Goal: Information Seeking & Learning: Learn about a topic

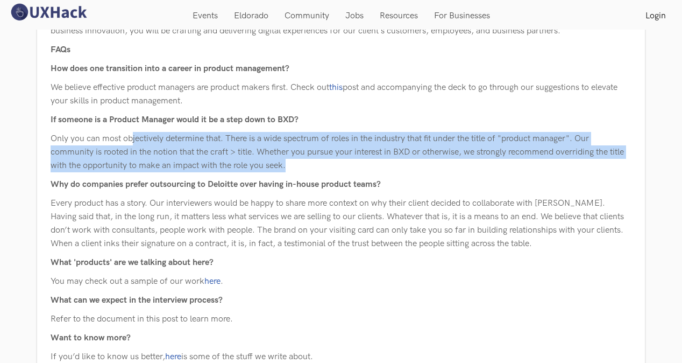
drag, startPoint x: 149, startPoint y: 140, endPoint x: 352, endPoint y: 162, distance: 204.6
click at [350, 162] on p "Only you can most objectively determine that. There is a wide spectrum of roles…" at bounding box center [341, 152] width 581 height 40
click at [136, 148] on p "Only you can most objectively determine that. There is a wide spectrum of roles…" at bounding box center [341, 152] width 581 height 40
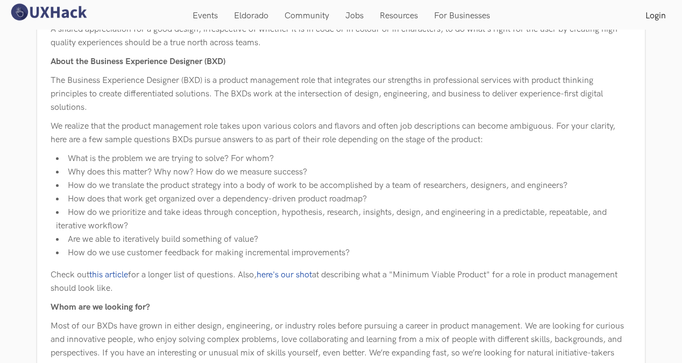
scroll to position [502, 0]
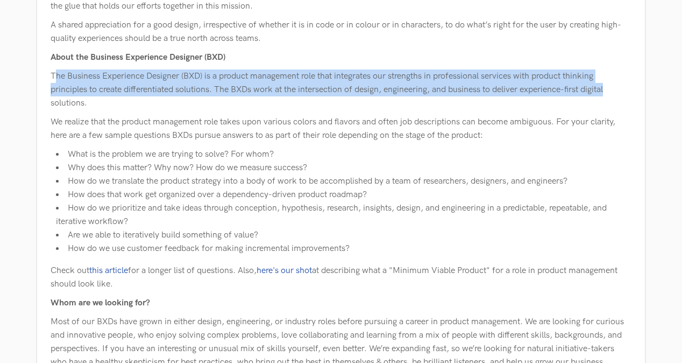
drag, startPoint x: 116, startPoint y: 76, endPoint x: 628, endPoint y: 85, distance: 512.1
click at [628, 85] on p "The Business Experience Designer (BXD) is a product management role that integr…" at bounding box center [341, 89] width 581 height 40
click at [489, 94] on p "The Business Experience Designer (BXD) is a product management role that integr…" at bounding box center [341, 89] width 581 height 40
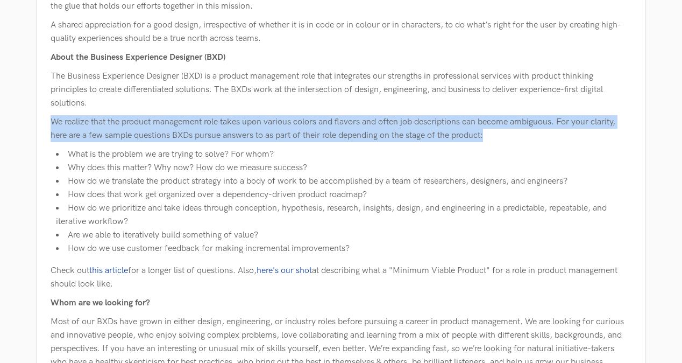
drag, startPoint x: 47, startPoint y: 120, endPoint x: 634, endPoint y: 139, distance: 586.6
click at [634, 139] on div "Deloitte Studios | Business Experience Designer Who are we? Deloitte Studios is…" at bounding box center [340, 187] width 597 height 1114
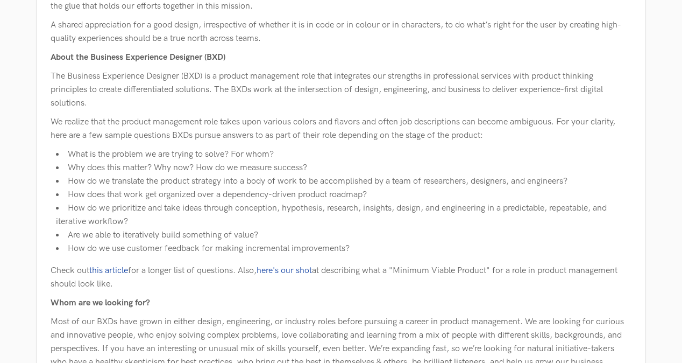
click at [499, 144] on div "Deloitte Studios | Business Experience Designer Who are we? Deloitte Studios is…" at bounding box center [341, 189] width 581 height 1100
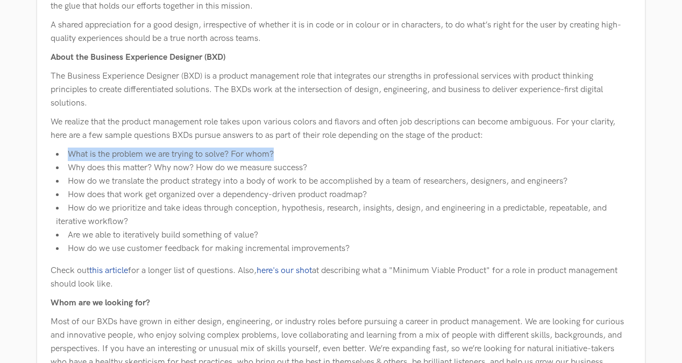
drag, startPoint x: 61, startPoint y: 151, endPoint x: 302, endPoint y: 142, distance: 241.1
click at [302, 142] on div "Deloitte Studios | Business Experience Designer Who are we? Deloitte Studios is…" at bounding box center [341, 189] width 581 height 1100
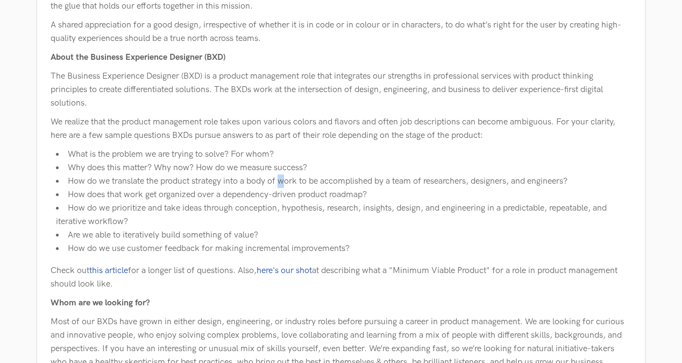
drag, startPoint x: 302, startPoint y: 142, endPoint x: 285, endPoint y: 178, distance: 39.9
click at [285, 178] on li "How do we translate the product strategy into a body of work to be accomplished…" at bounding box center [343, 180] width 575 height 13
click at [181, 199] on li "How does that work get organized over a dependency-driven product roadmap?" at bounding box center [343, 194] width 575 height 13
click at [113, 202] on li "How do we prioritize and take ideas through conception, hypothesis, research, i…" at bounding box center [343, 214] width 575 height 27
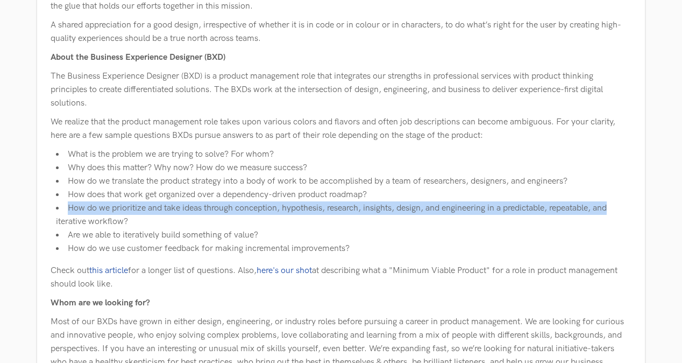
drag, startPoint x: 66, startPoint y: 207, endPoint x: 626, endPoint y: 211, distance: 559.9
click at [626, 211] on li "How do we prioritize and take ideas through conception, hypothesis, research, i…" at bounding box center [343, 214] width 575 height 27
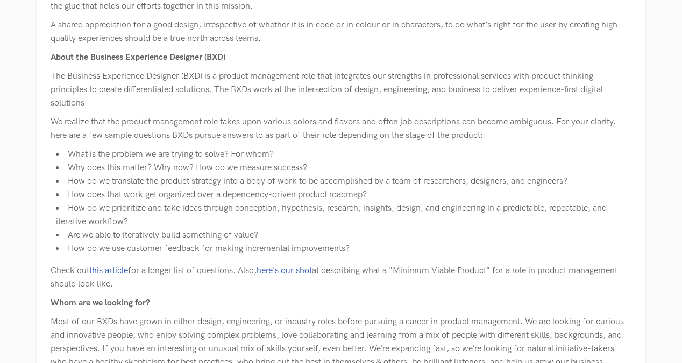
drag, startPoint x: 626, startPoint y: 211, endPoint x: 594, endPoint y: 225, distance: 34.5
click at [594, 225] on li "How do we prioritize and take ideas through conception, hypothesis, research, i…" at bounding box center [343, 214] width 575 height 27
click at [313, 237] on li "Are we able to iteratively build something of value?" at bounding box center [343, 234] width 575 height 13
drag, startPoint x: 292, startPoint y: 231, endPoint x: 70, endPoint y: 228, distance: 221.6
click at [70, 228] on li "Are we able to iteratively build something of value?" at bounding box center [343, 234] width 575 height 13
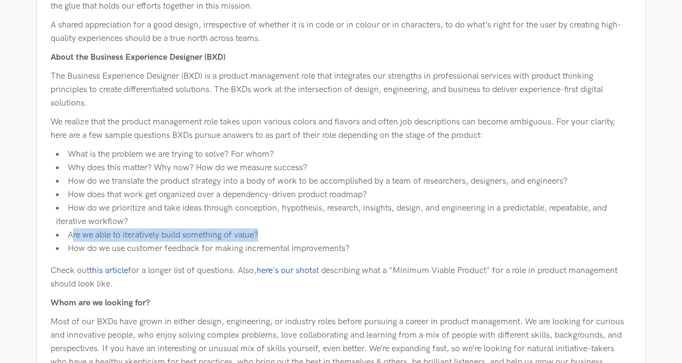
drag, startPoint x: 70, startPoint y: 228, endPoint x: 59, endPoint y: 236, distance: 13.1
click at [59, 236] on li "Are we able to iteratively build something of value?" at bounding box center [343, 234] width 575 height 13
drag, startPoint x: 71, startPoint y: 237, endPoint x: 426, endPoint y: 235, distance: 355.0
click at [425, 235] on li "Are we able to iteratively build something of value?" at bounding box center [343, 234] width 575 height 13
drag, startPoint x: 426, startPoint y: 235, endPoint x: 449, endPoint y: 235, distance: 22.6
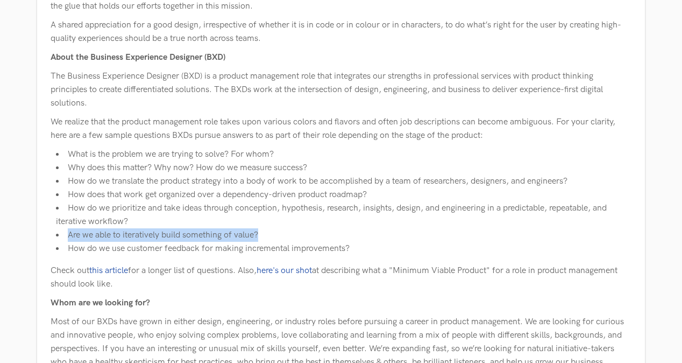
click at [449, 235] on li "Are we able to iteratively build something of value?" at bounding box center [343, 234] width 575 height 13
click at [392, 240] on li "Are we able to iteratively build something of value?" at bounding box center [343, 234] width 575 height 13
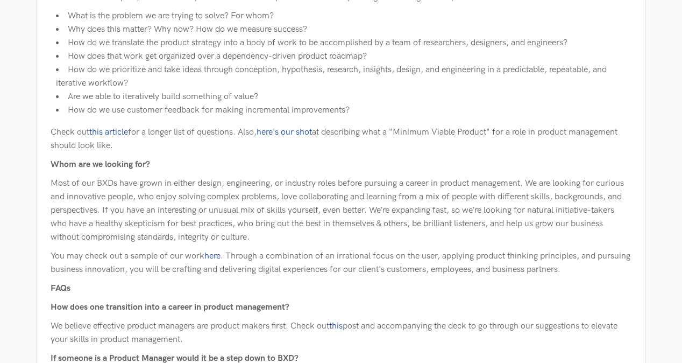
scroll to position [664, 0]
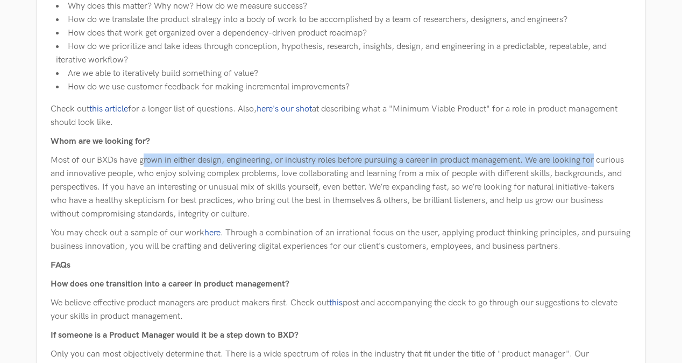
drag, startPoint x: 145, startPoint y: 164, endPoint x: 619, endPoint y: 160, distance: 474.4
click at [619, 160] on p "Most of our BXDs have grown in either design, engineering, or industry roles be…" at bounding box center [341, 186] width 581 height 67
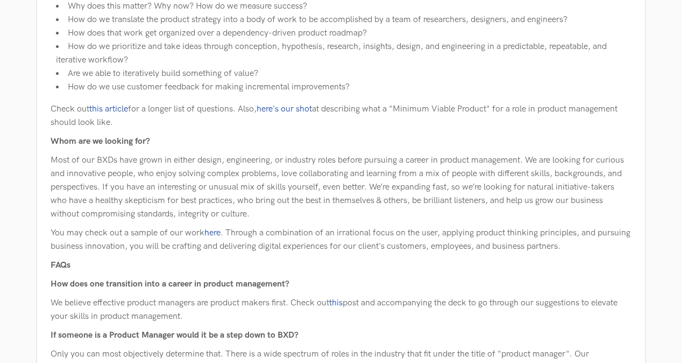
click at [393, 179] on p "Most of our BXDs have grown in either design, engineering, or industry roles be…" at bounding box center [341, 186] width 581 height 67
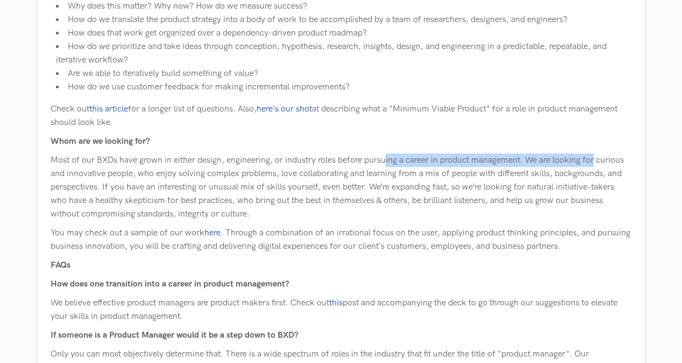
drag, startPoint x: 395, startPoint y: 159, endPoint x: 623, endPoint y: 150, distance: 228.2
click at [623, 150] on div "Deloitte Studios | Business Experience Designer Who are we? Deloitte Studios is…" at bounding box center [341, 28] width 581 height 1100
click at [486, 159] on p "Most of our BXDs have grown in either design, engineering, or industry roles be…" at bounding box center [341, 186] width 581 height 67
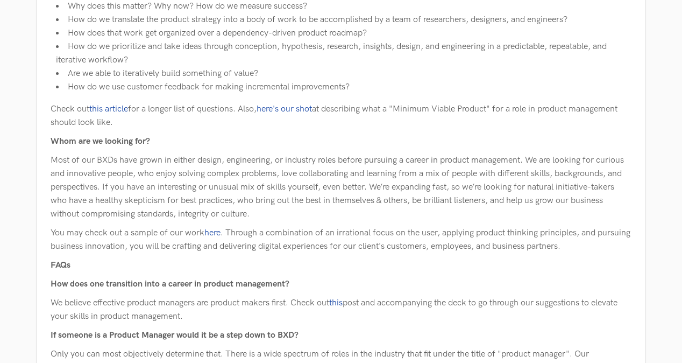
click at [278, 177] on p "Most of our BXDs have grown in either design, engineering, or industry roles be…" at bounding box center [341, 186] width 581 height 67
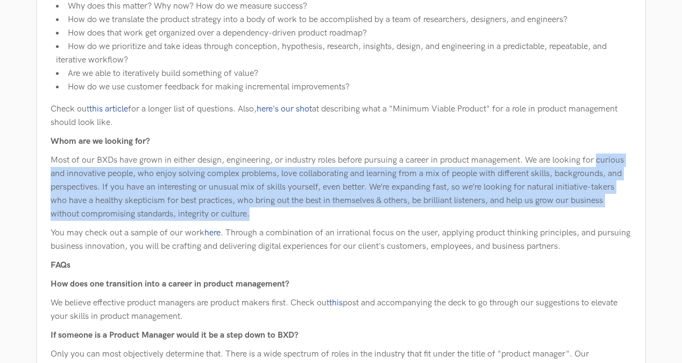
drag, startPoint x: 51, startPoint y: 176, endPoint x: 631, endPoint y: 212, distance: 582.0
click at [631, 212] on div "Deloitte Studios | Business Experience Designer Who are we? Deloitte Studios is…" at bounding box center [340, 26] width 597 height 1114
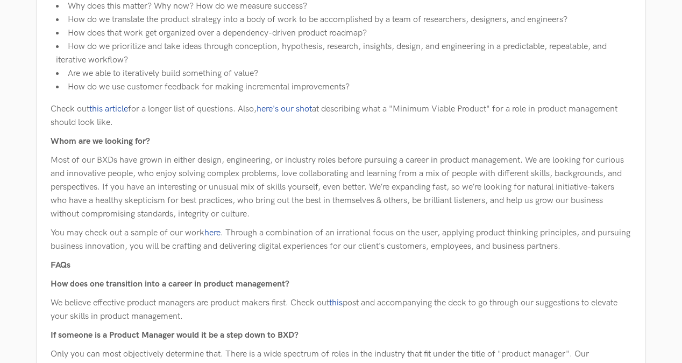
click at [338, 245] on p "You may check out a sample of our work here . Through a combination of an irrat…" at bounding box center [341, 239] width 581 height 27
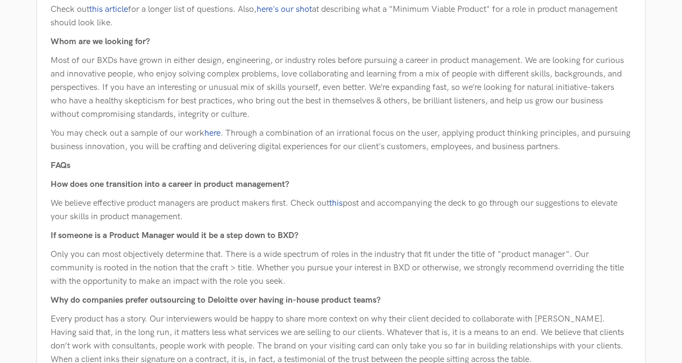
scroll to position [771, 0]
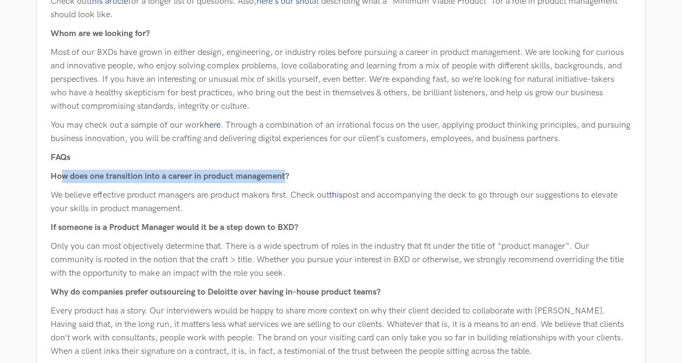
drag, startPoint x: 62, startPoint y: 176, endPoint x: 290, endPoint y: 175, distance: 228.6
click at [289, 175] on b "How does one transition into a career in product management?" at bounding box center [170, 176] width 239 height 10
click at [144, 209] on p "We believe effective product managers are product makers first. Check out this …" at bounding box center [341, 201] width 581 height 27
drag, startPoint x: 61, startPoint y: 196, endPoint x: 447, endPoint y: 208, distance: 385.8
click at [445, 208] on p "We believe effective product managers are product makers first. Check out this …" at bounding box center [341, 201] width 581 height 27
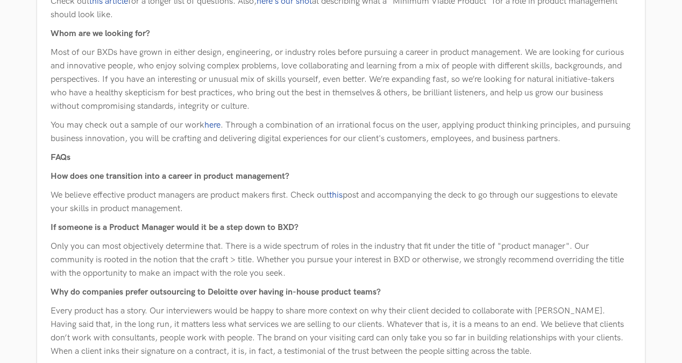
drag, startPoint x: 447, startPoint y: 208, endPoint x: 502, endPoint y: 217, distance: 56.1
click at [125, 263] on p "Only you can most objectively determine that. There is a wide spectrum of roles…" at bounding box center [341, 259] width 581 height 40
drag, startPoint x: 49, startPoint y: 226, endPoint x: 292, endPoint y: 219, distance: 242.7
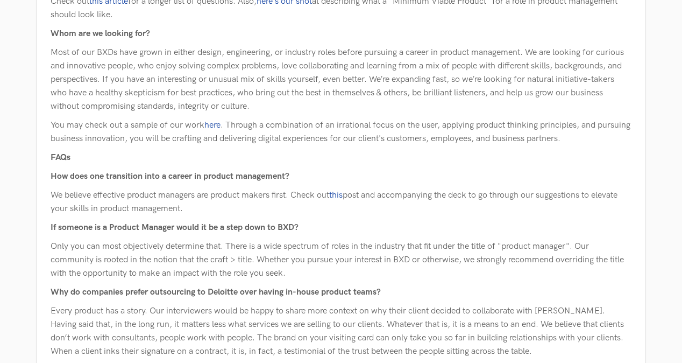
drag, startPoint x: 292, startPoint y: 219, endPoint x: 151, endPoint y: 260, distance: 146.6
click at [151, 260] on p "Only you can most objectively determine that. There is a wide spectrum of roles…" at bounding box center [341, 259] width 581 height 40
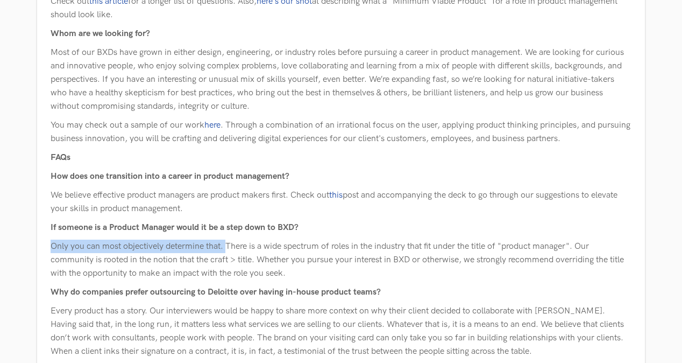
drag, startPoint x: 51, startPoint y: 242, endPoint x: 228, endPoint y: 238, distance: 177.0
click at [228, 239] on p "Only you can most objectively determine that. There is a wide spectrum of roles…" at bounding box center [341, 259] width 581 height 40
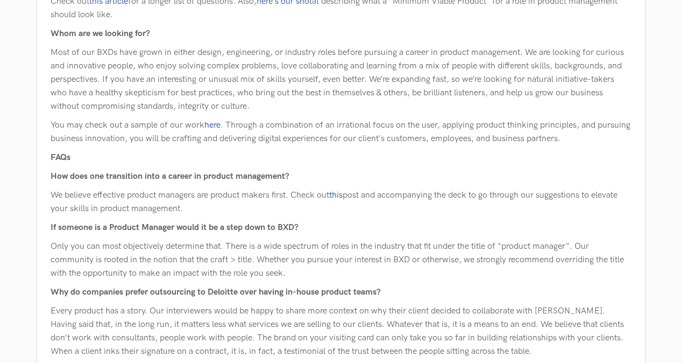
drag, startPoint x: 228, startPoint y: 238, endPoint x: 304, endPoint y: 248, distance: 77.5
click at [304, 248] on p "Only you can most objectively determine that. There is a wide spectrum of roles…" at bounding box center [341, 259] width 581 height 40
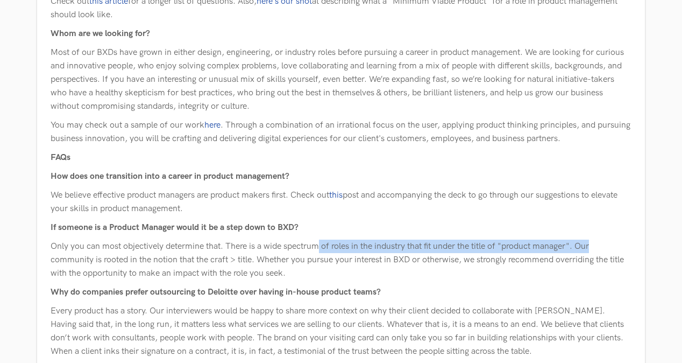
drag, startPoint x: 324, startPoint y: 244, endPoint x: 601, endPoint y: 247, distance: 276.5
click at [601, 247] on p "Only you can most objectively determine that. There is a wide spectrum of roles…" at bounding box center [341, 259] width 581 height 40
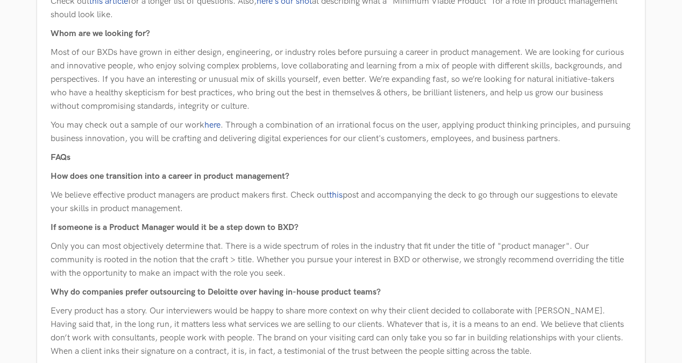
click at [155, 262] on p "Only you can most objectively determine that. There is a wide spectrum of roles…" at bounding box center [341, 259] width 581 height 40
drag, startPoint x: 182, startPoint y: 259, endPoint x: 266, endPoint y: 257, distance: 83.4
click at [266, 257] on p "Only you can most objectively determine that. There is a wide spectrum of roles…" at bounding box center [341, 259] width 581 height 40
drag, startPoint x: 266, startPoint y: 257, endPoint x: 286, endPoint y: 261, distance: 20.4
click at [286, 261] on p "Only you can most objectively determine that. There is a wide spectrum of roles…" at bounding box center [341, 259] width 581 height 40
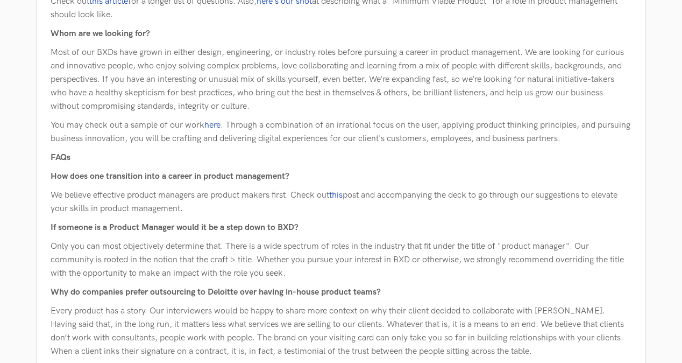
click at [264, 259] on p "Only you can most objectively determine that. There is a wide spectrum of roles…" at bounding box center [341, 259] width 581 height 40
drag, startPoint x: 262, startPoint y: 259, endPoint x: 388, endPoint y: 259, distance: 126.4
click at [388, 259] on p "Only you can most objectively determine that. There is a wide spectrum of roles…" at bounding box center [341, 259] width 581 height 40
drag, startPoint x: 388, startPoint y: 259, endPoint x: 430, endPoint y: 268, distance: 43.1
click at [430, 268] on p "Only you can most objectively determine that. There is a wide spectrum of roles…" at bounding box center [341, 259] width 581 height 40
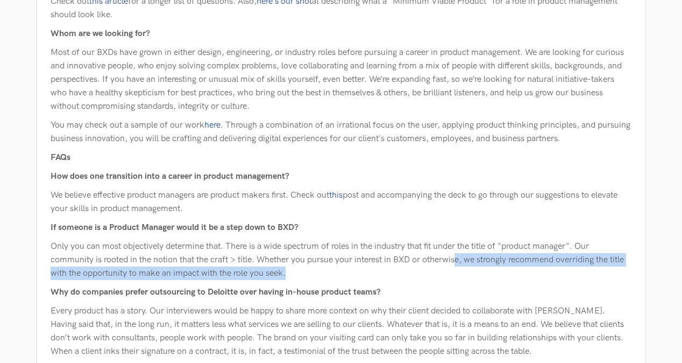
drag, startPoint x: 461, startPoint y: 260, endPoint x: 600, endPoint y: 272, distance: 139.3
click at [600, 272] on p "Only you can most objectively determine that. There is a wide spectrum of roles…" at bounding box center [341, 259] width 581 height 40
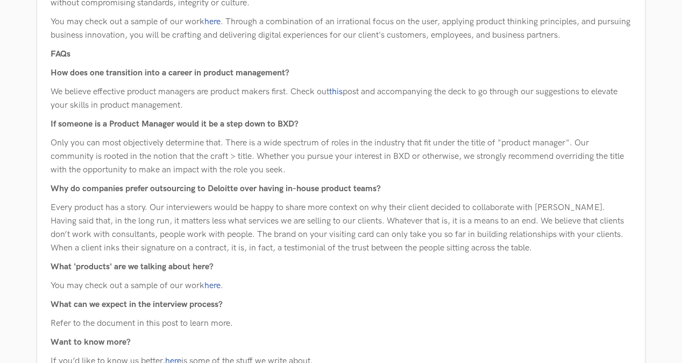
scroll to position [879, 0]
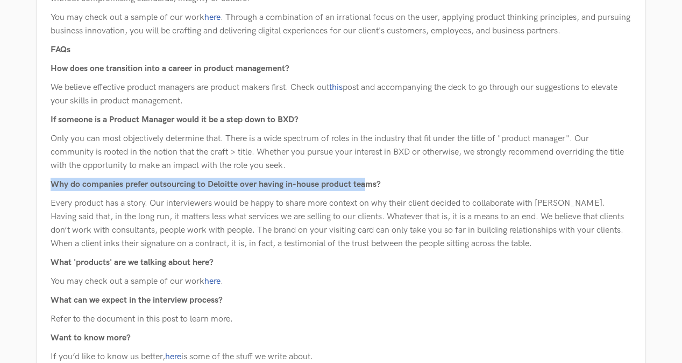
drag, startPoint x: 53, startPoint y: 182, endPoint x: 371, endPoint y: 182, distance: 317.3
click at [371, 182] on b "Why do companies prefer outsourcing to Deloitte over having in-house product te…" at bounding box center [216, 184] width 330 height 10
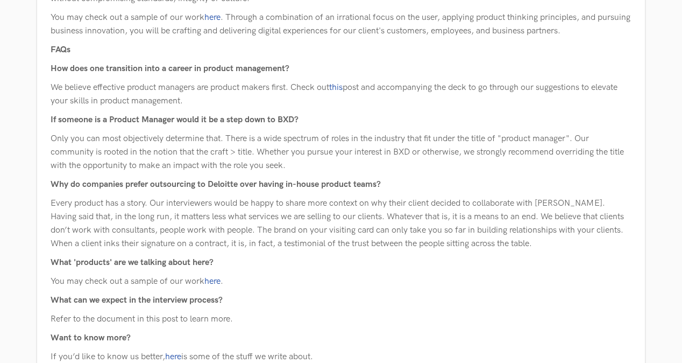
drag, startPoint x: 371, startPoint y: 182, endPoint x: 317, endPoint y: 208, distance: 59.4
click at [317, 208] on p "Every product has a story. Our interviewers would be happy to share more contex…" at bounding box center [341, 223] width 581 height 54
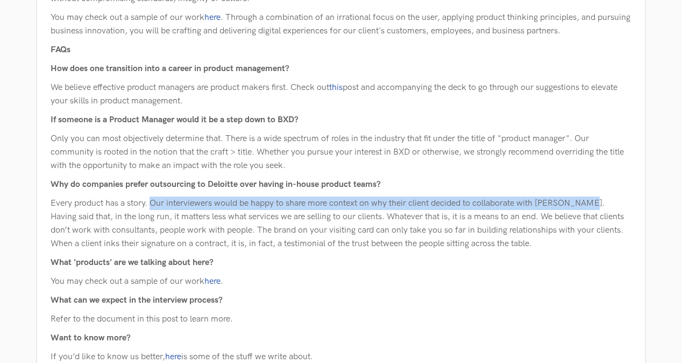
drag, startPoint x: 171, startPoint y: 204, endPoint x: 589, endPoint y: 208, distance: 418.5
click at [589, 208] on p "Every product has a story. Our interviewers would be happy to share more contex…" at bounding box center [341, 223] width 581 height 54
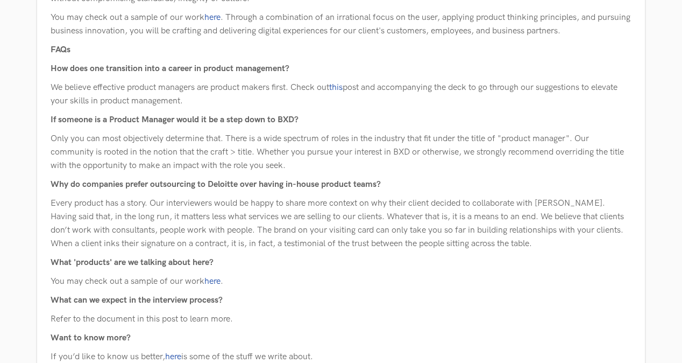
click at [379, 304] on p "What can we expect in the interview process?" at bounding box center [341, 299] width 581 height 13
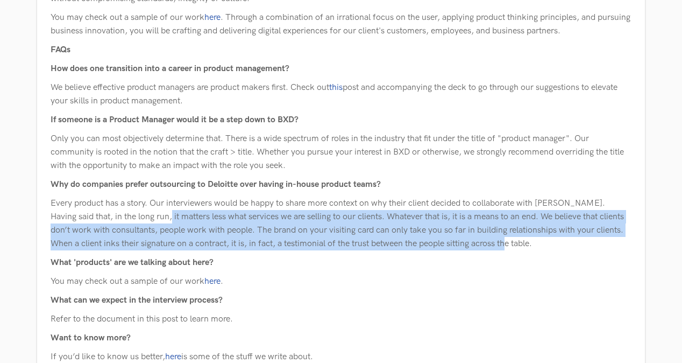
drag, startPoint x: 141, startPoint y: 216, endPoint x: 509, endPoint y: 243, distance: 368.9
click at [509, 243] on p "Every product has a story. Our interviewers would be happy to share more contex…" at bounding box center [341, 223] width 581 height 54
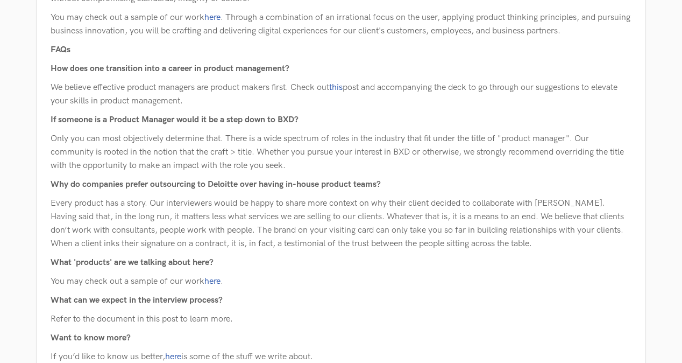
drag, startPoint x: 509, startPoint y: 243, endPoint x: 450, endPoint y: 279, distance: 68.5
click at [450, 279] on p "You may check out a sample of our work here ." at bounding box center [341, 280] width 581 height 13
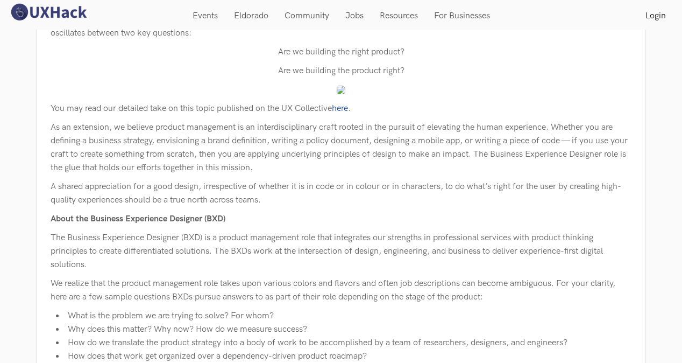
scroll to position [0, 0]
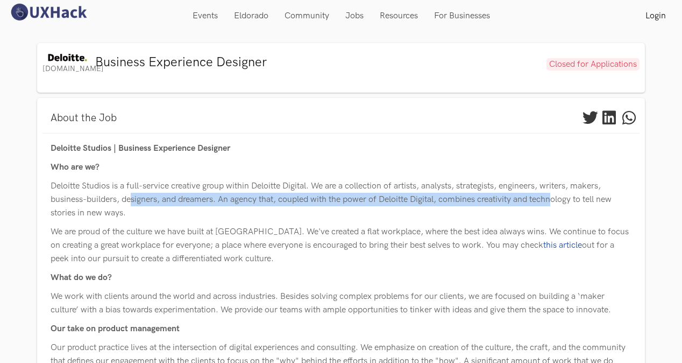
drag, startPoint x: 131, startPoint y: 195, endPoint x: 562, endPoint y: 202, distance: 430.9
click at [562, 202] on p "Deloitte Studios is a full-service creative group within Deloitte Digital. We a…" at bounding box center [341, 199] width 581 height 40
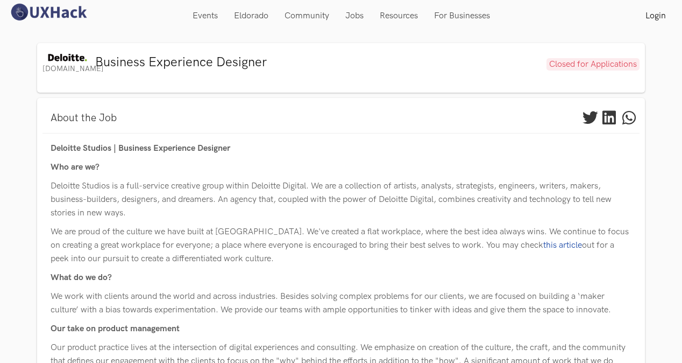
click at [308, 212] on p "Deloitte Studios is a full-service creative group within Deloitte Digital. We a…" at bounding box center [341, 199] width 581 height 40
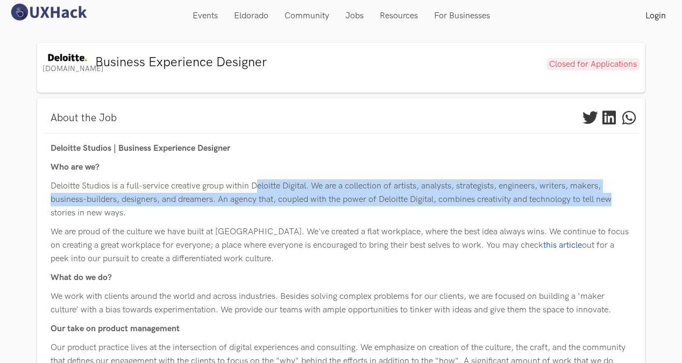
drag, startPoint x: 279, startPoint y: 191, endPoint x: 628, endPoint y: 202, distance: 349.8
click at [628, 202] on p "Deloitte Studios is a full-service creative group within Deloitte Digital. We a…" at bounding box center [341, 199] width 581 height 40
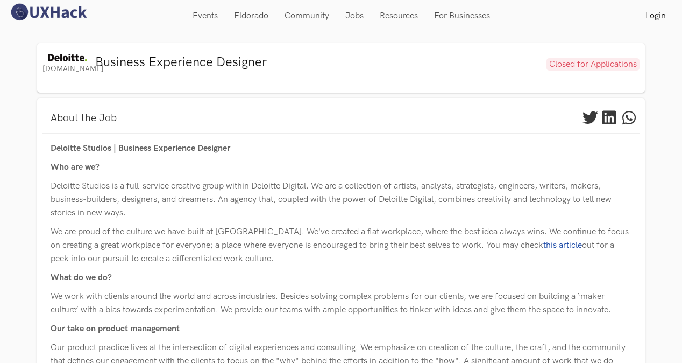
click at [299, 219] on p "Deloitte Studios is a full-service creative group within Deloitte Digital. We a…" at bounding box center [341, 199] width 581 height 40
drag, startPoint x: 47, startPoint y: 233, endPoint x: 368, endPoint y: 262, distance: 322.4
drag, startPoint x: 368, startPoint y: 262, endPoint x: 271, endPoint y: 289, distance: 101.1
